Goal: Information Seeking & Learning: Learn about a topic

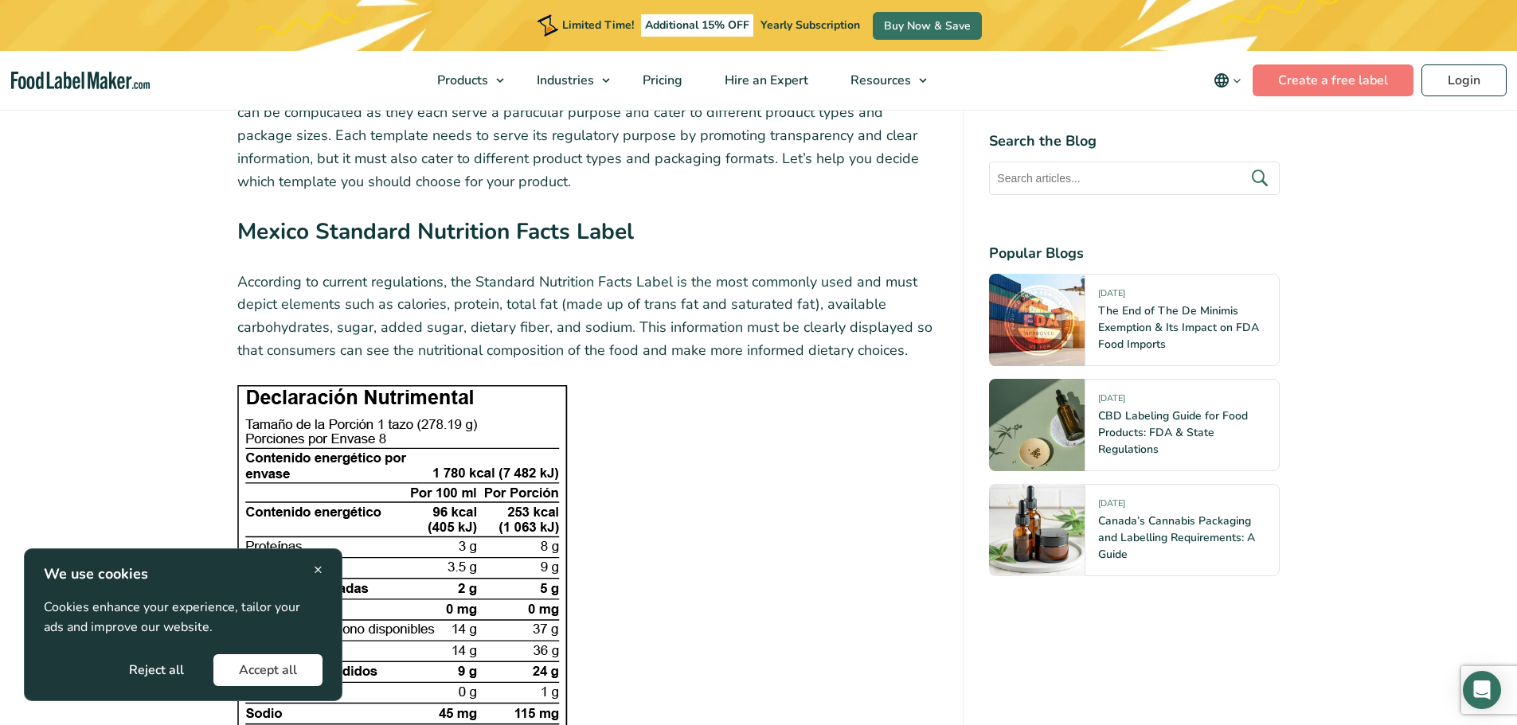
scroll to position [1990, 0]
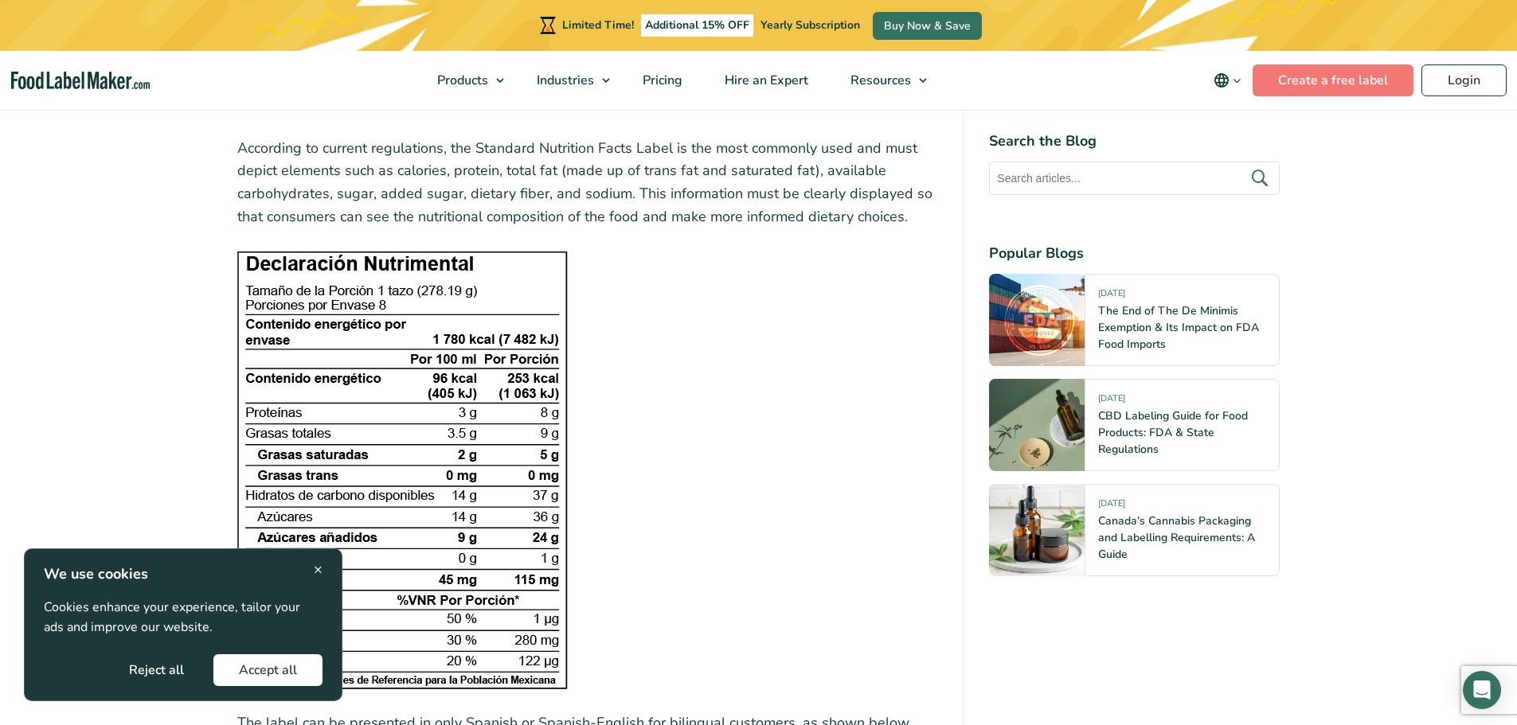
click at [287, 662] on button "Accept all" at bounding box center [267, 670] width 109 height 32
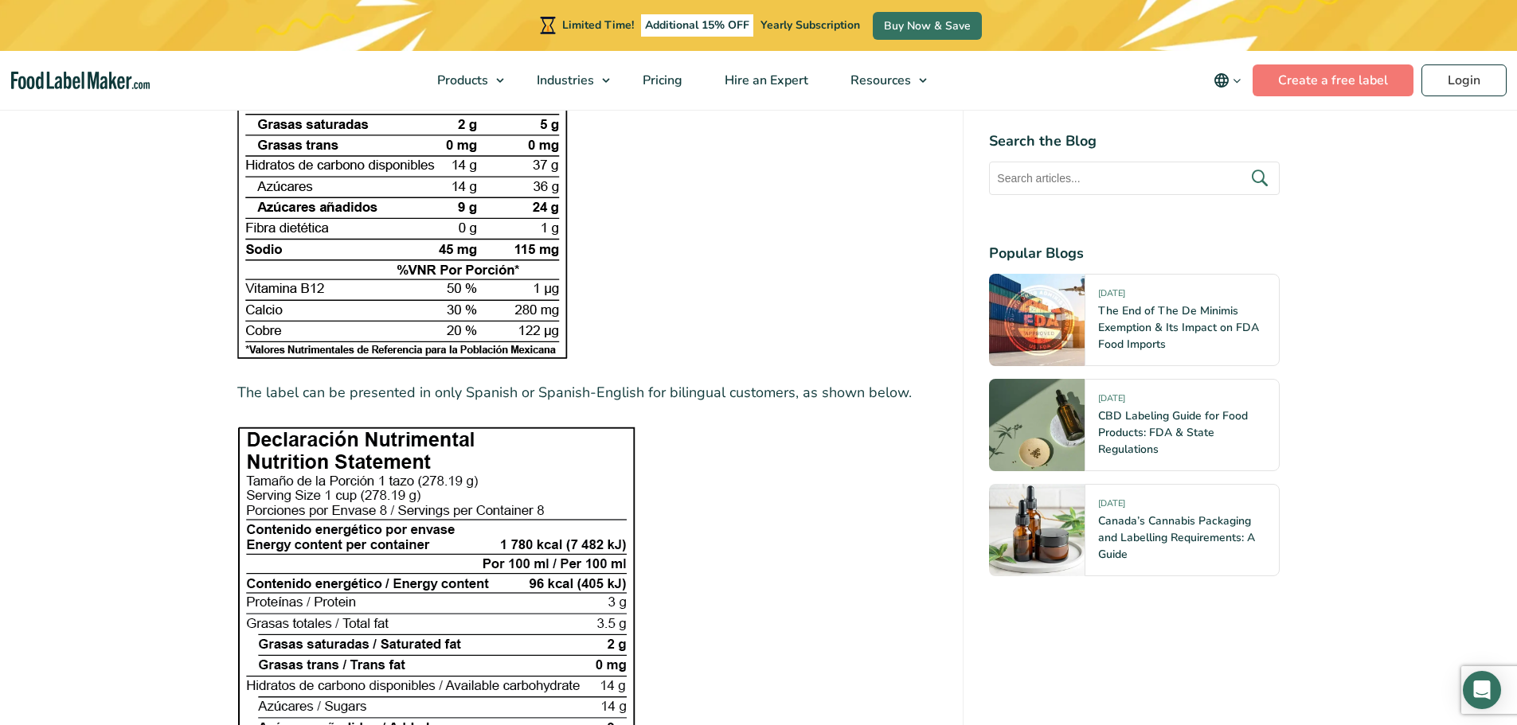
scroll to position [2707, 0]
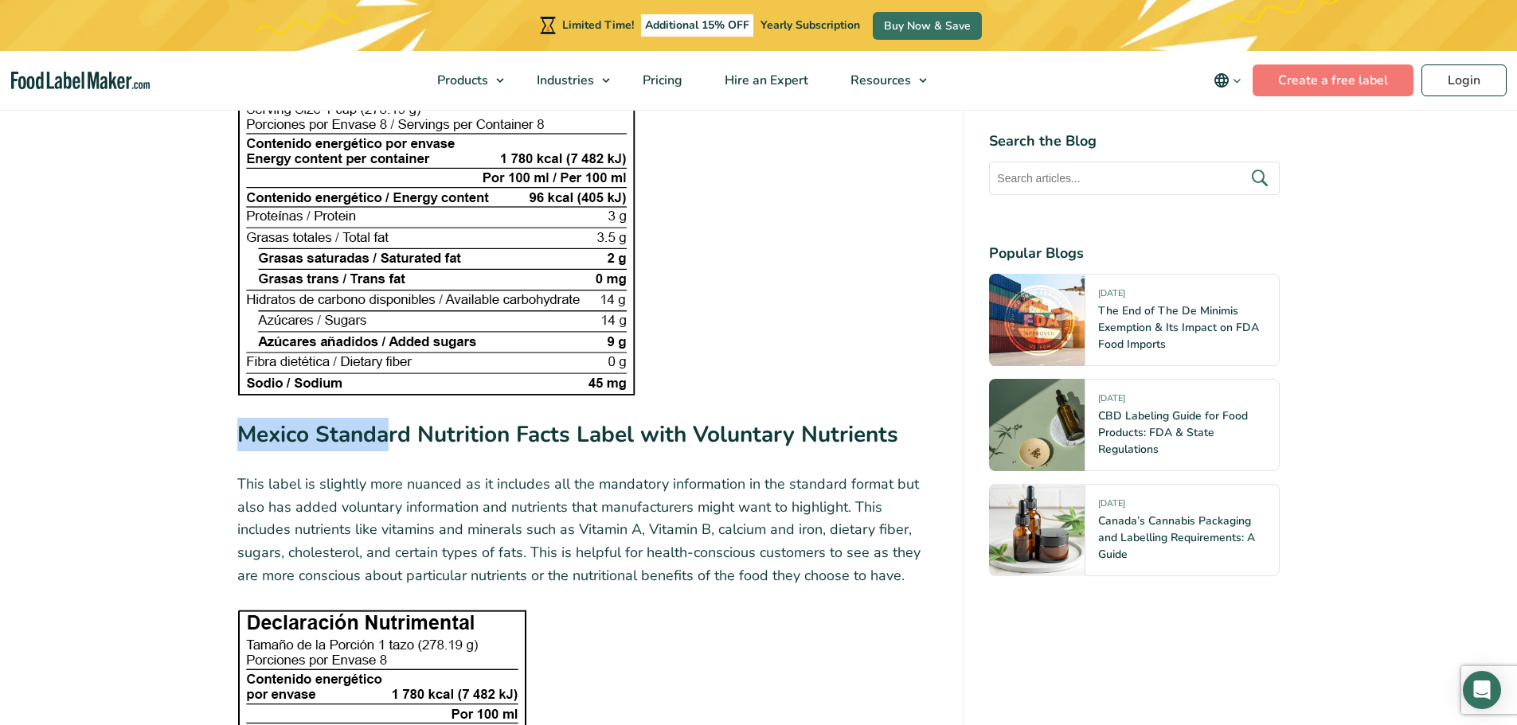
drag, startPoint x: 186, startPoint y: 421, endPoint x: 382, endPoint y: 451, distance: 199.0
click at [362, 459] on h3 "Mexico Standard Nutrition Facts Label with Voluntary Nutrients" at bounding box center [587, 439] width 701 height 42
drag, startPoint x: 726, startPoint y: 546, endPoint x: 707, endPoint y: 547, distance: 19.1
click at [725, 545] on p "This label is slightly more nuanced as it includes all the mandatory informatio…" at bounding box center [587, 530] width 701 height 115
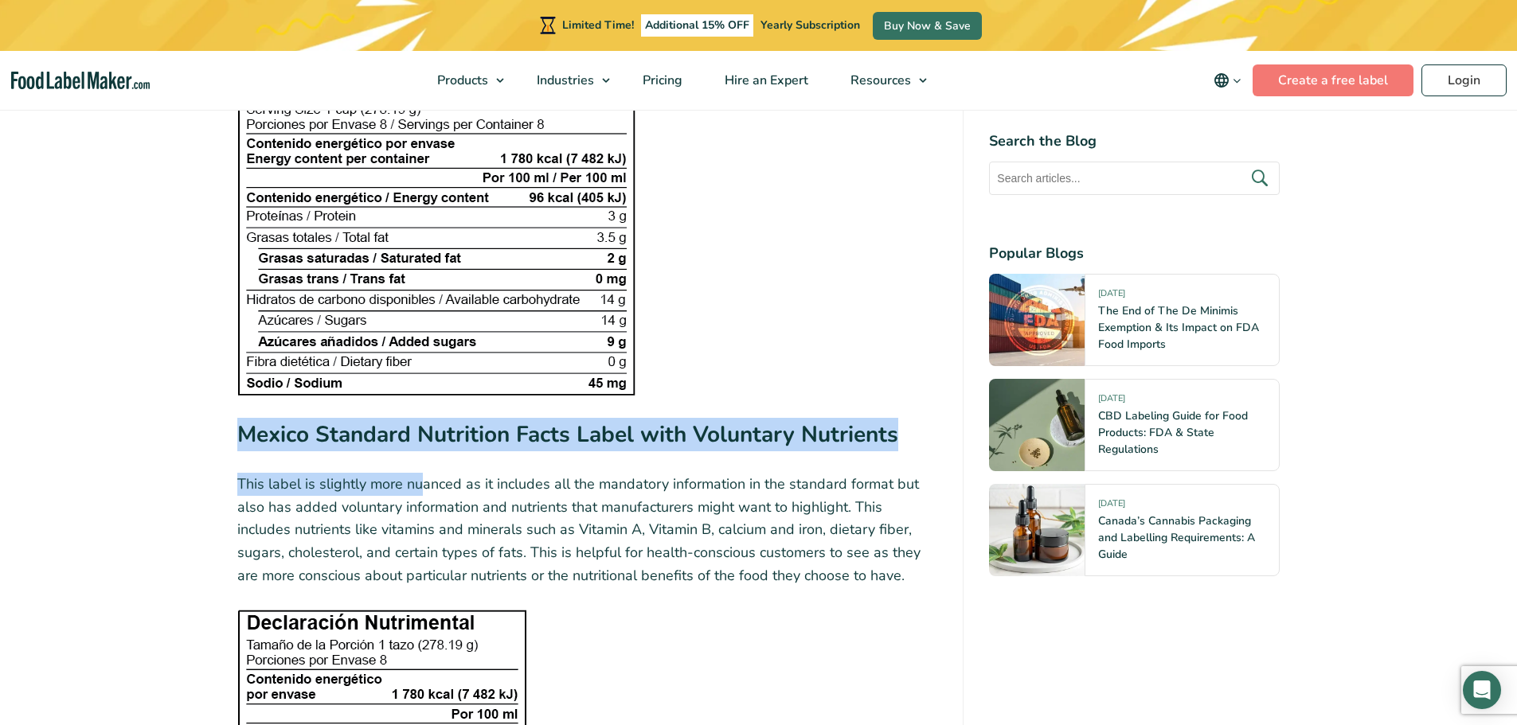
drag, startPoint x: 229, startPoint y: 433, endPoint x: 442, endPoint y: 490, distance: 220.7
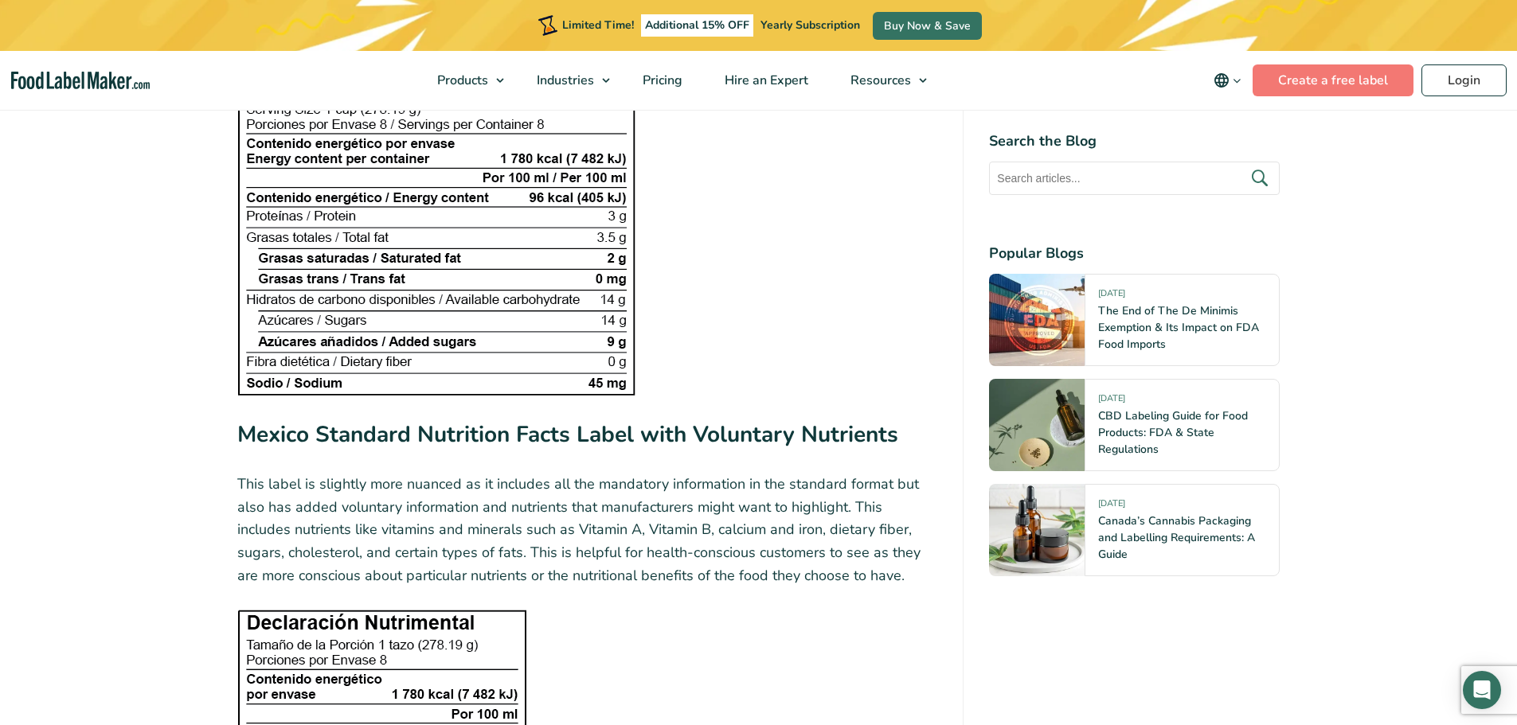
click at [502, 494] on p "This label is slightly more nuanced as it includes all the mandatory informatio…" at bounding box center [587, 530] width 701 height 115
click at [826, 543] on p "This label is slightly more nuanced as it includes all the mandatory informatio…" at bounding box center [587, 530] width 701 height 115
click at [877, 251] on figure at bounding box center [587, 218] width 701 height 355
